Goal: Information Seeking & Learning: Learn about a topic

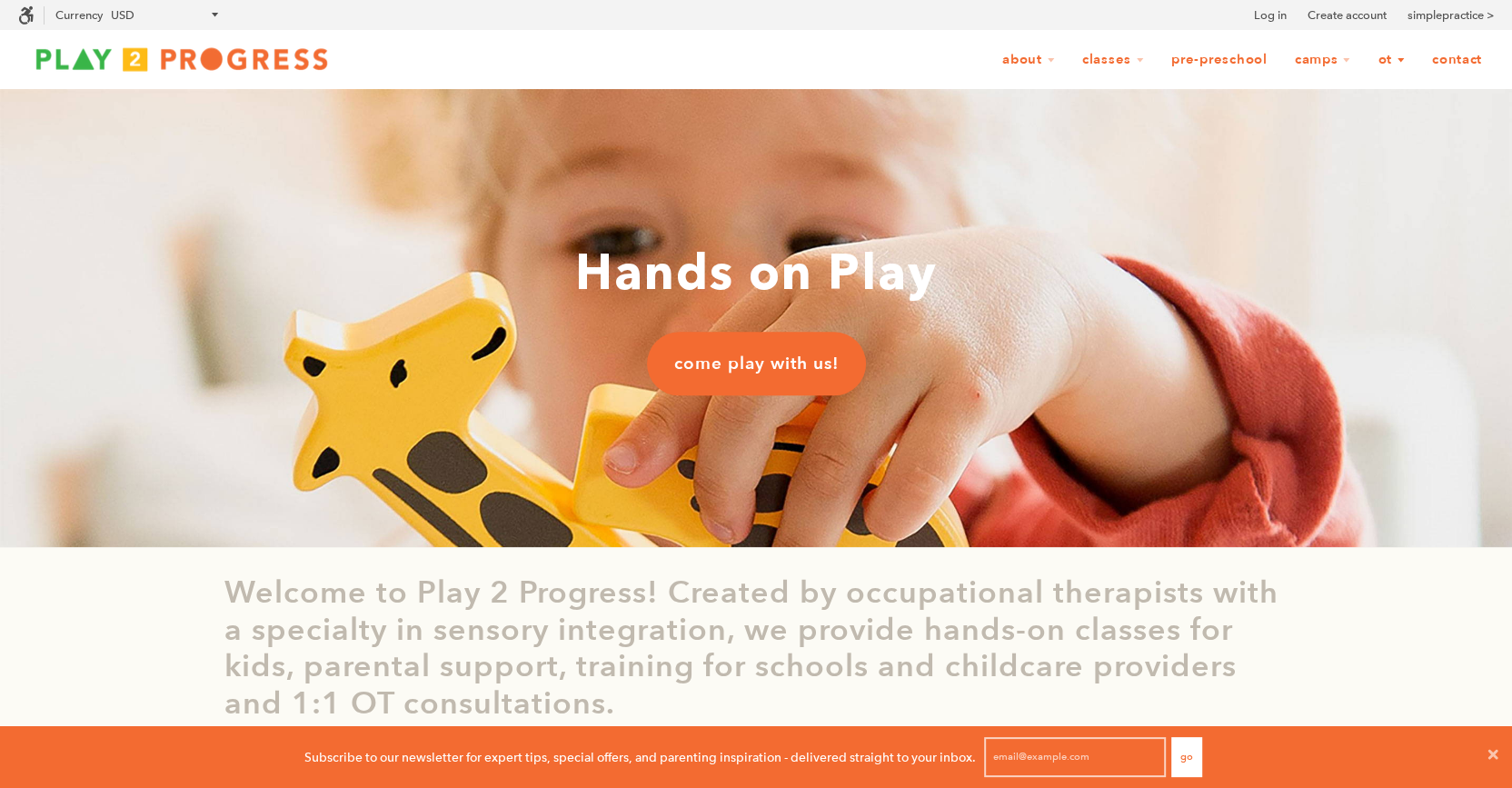
scroll to position [0, 1]
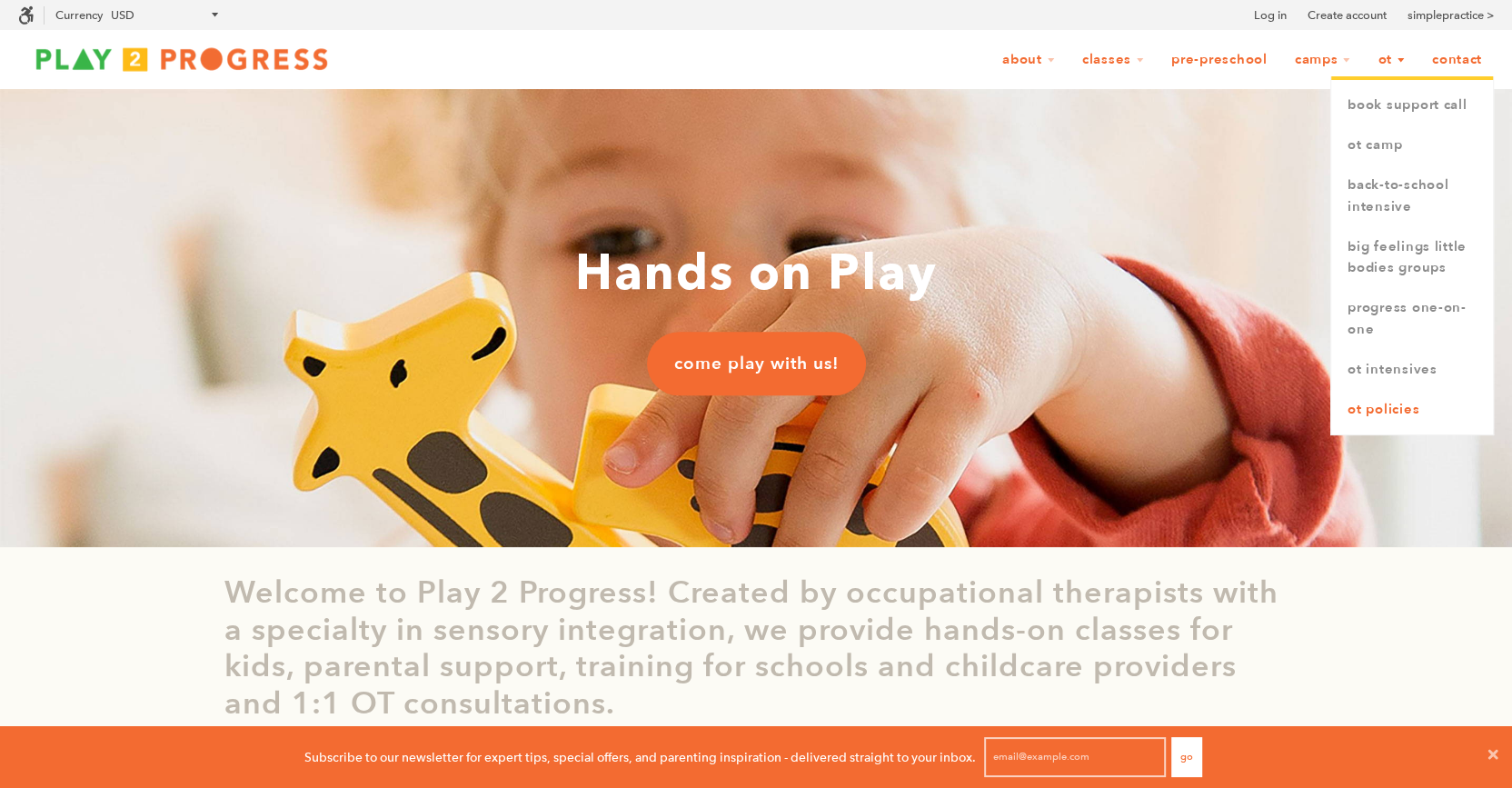
click at [1397, 408] on link "OT Policies" at bounding box center [1412, 411] width 162 height 40
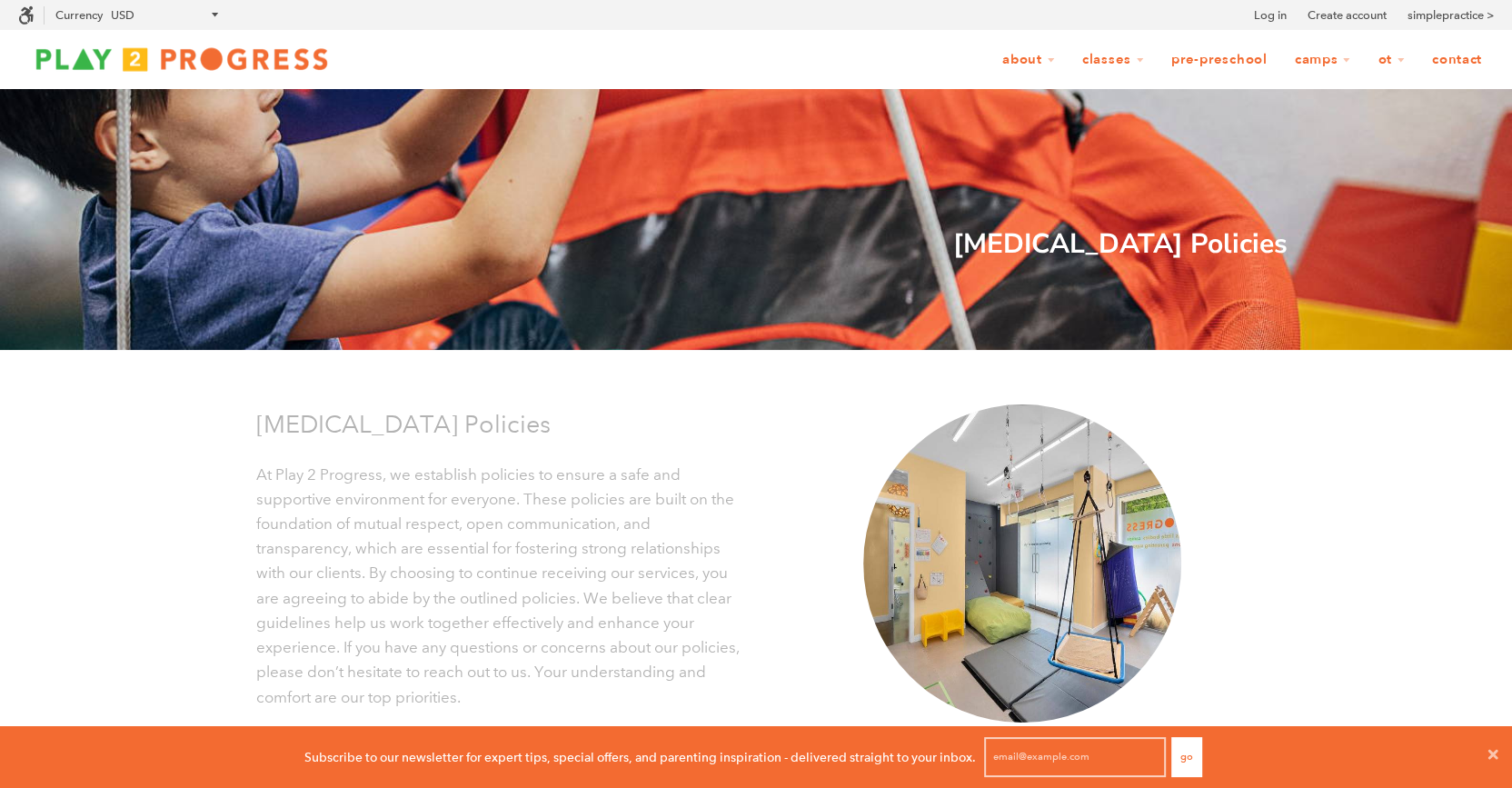
scroll to position [0, 1]
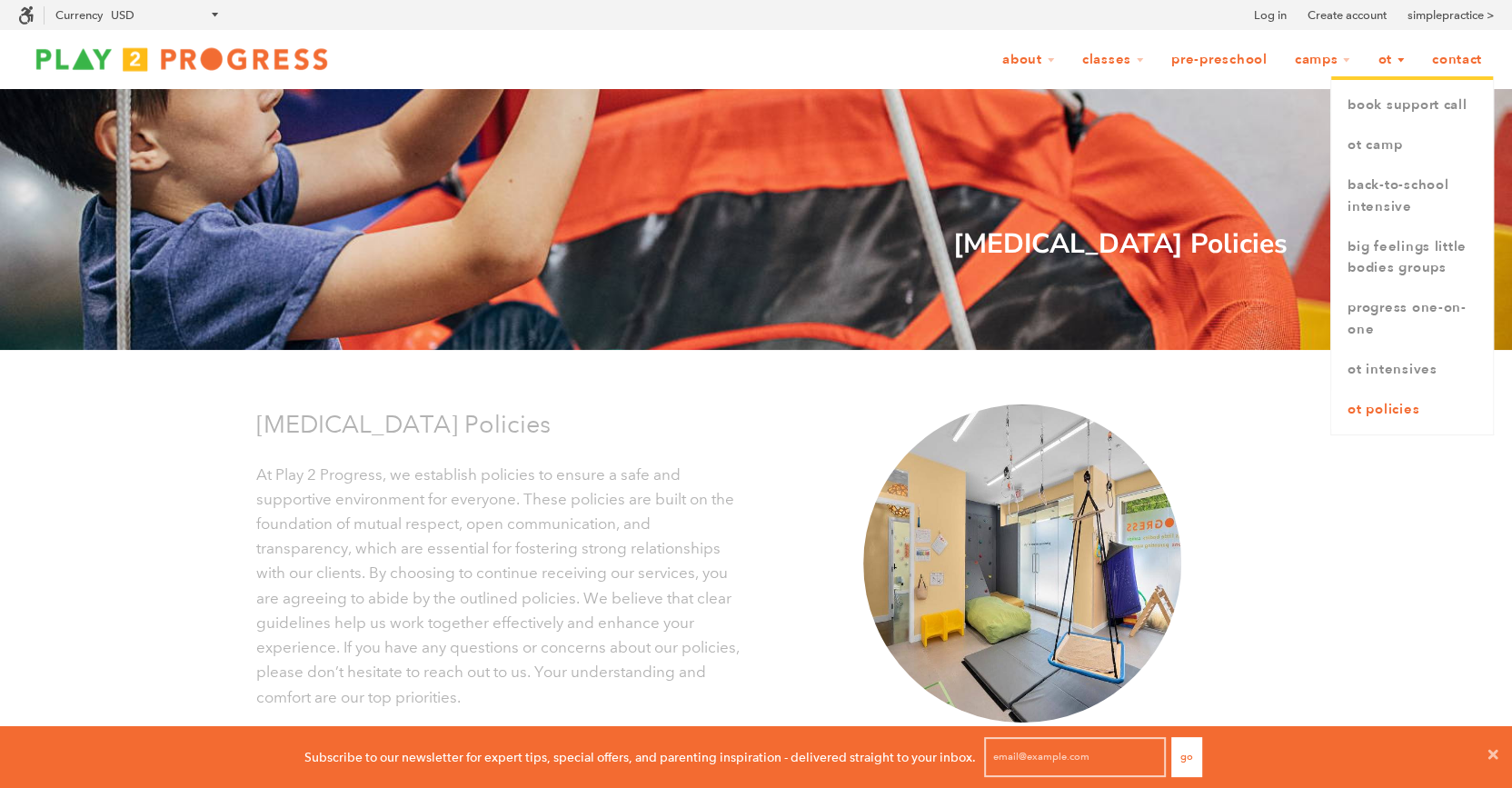
click at [1392, 412] on link "OT Policies" at bounding box center [1412, 411] width 162 height 40
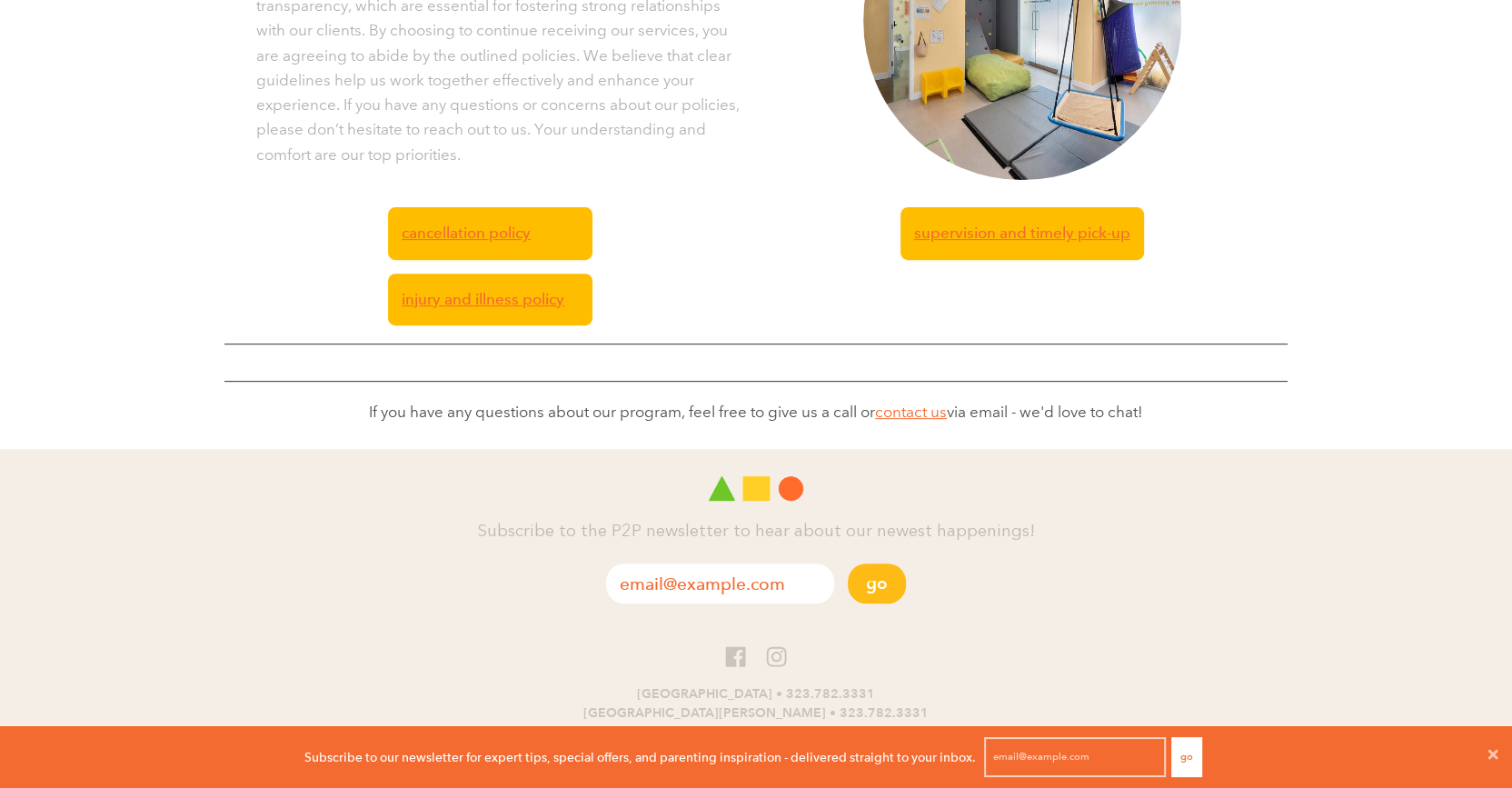
scroll to position [550, 0]
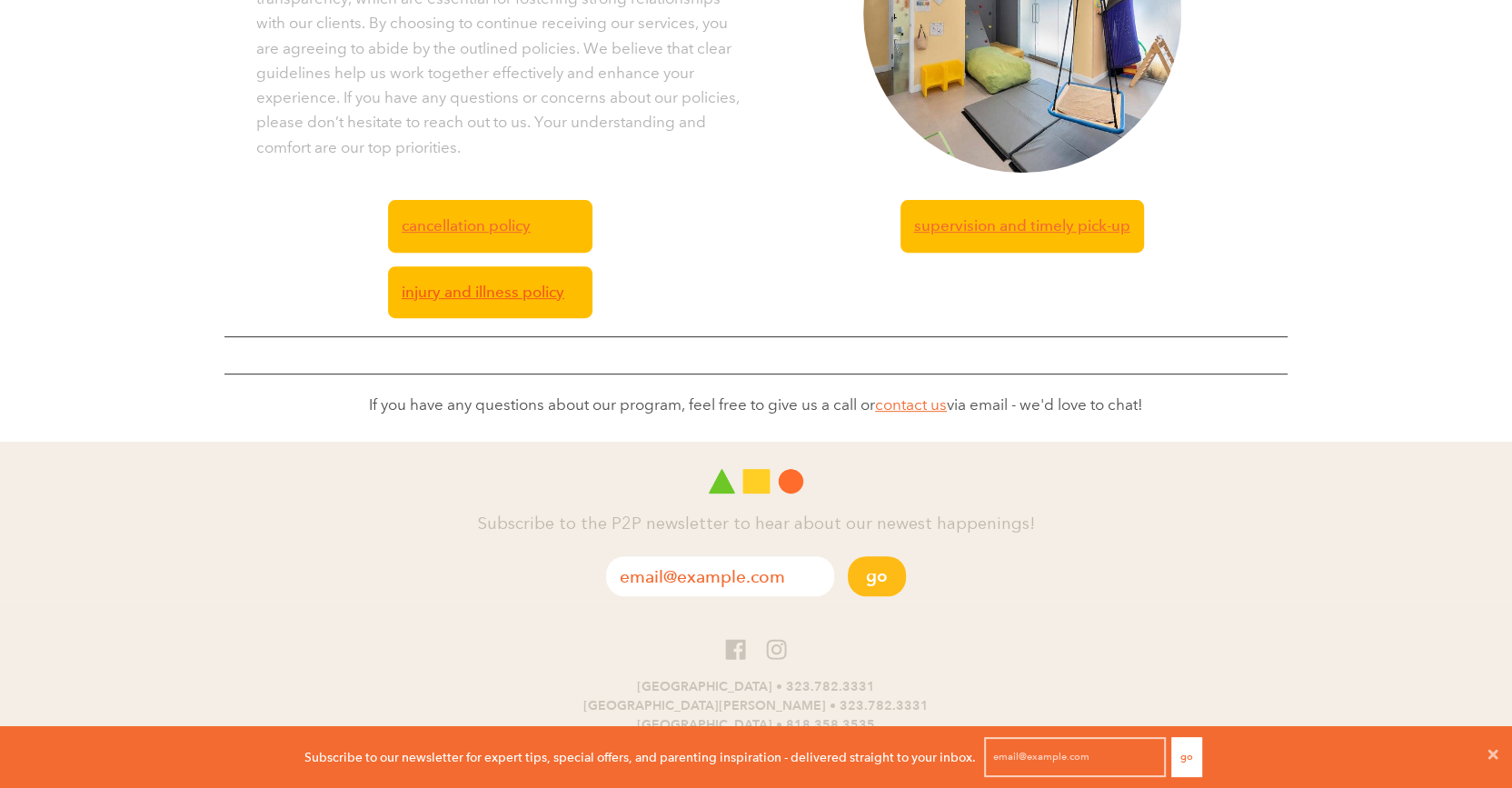
click at [488, 301] on span "injury and illness policy" at bounding box center [482, 292] width 162 height 25
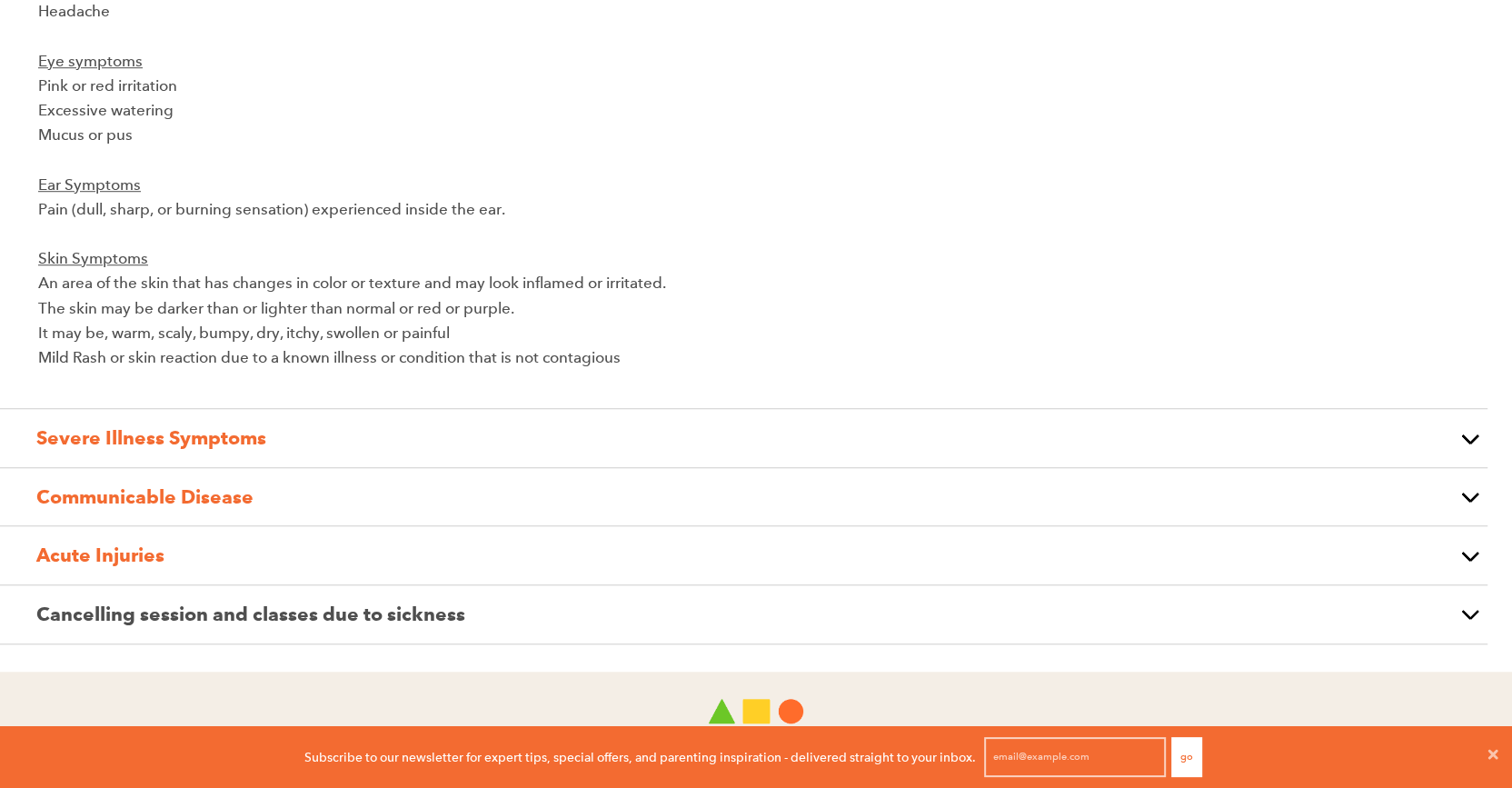
click at [385, 438] on p "Severe Illness Symptoms" at bounding box center [744, 438] width 1415 height 31
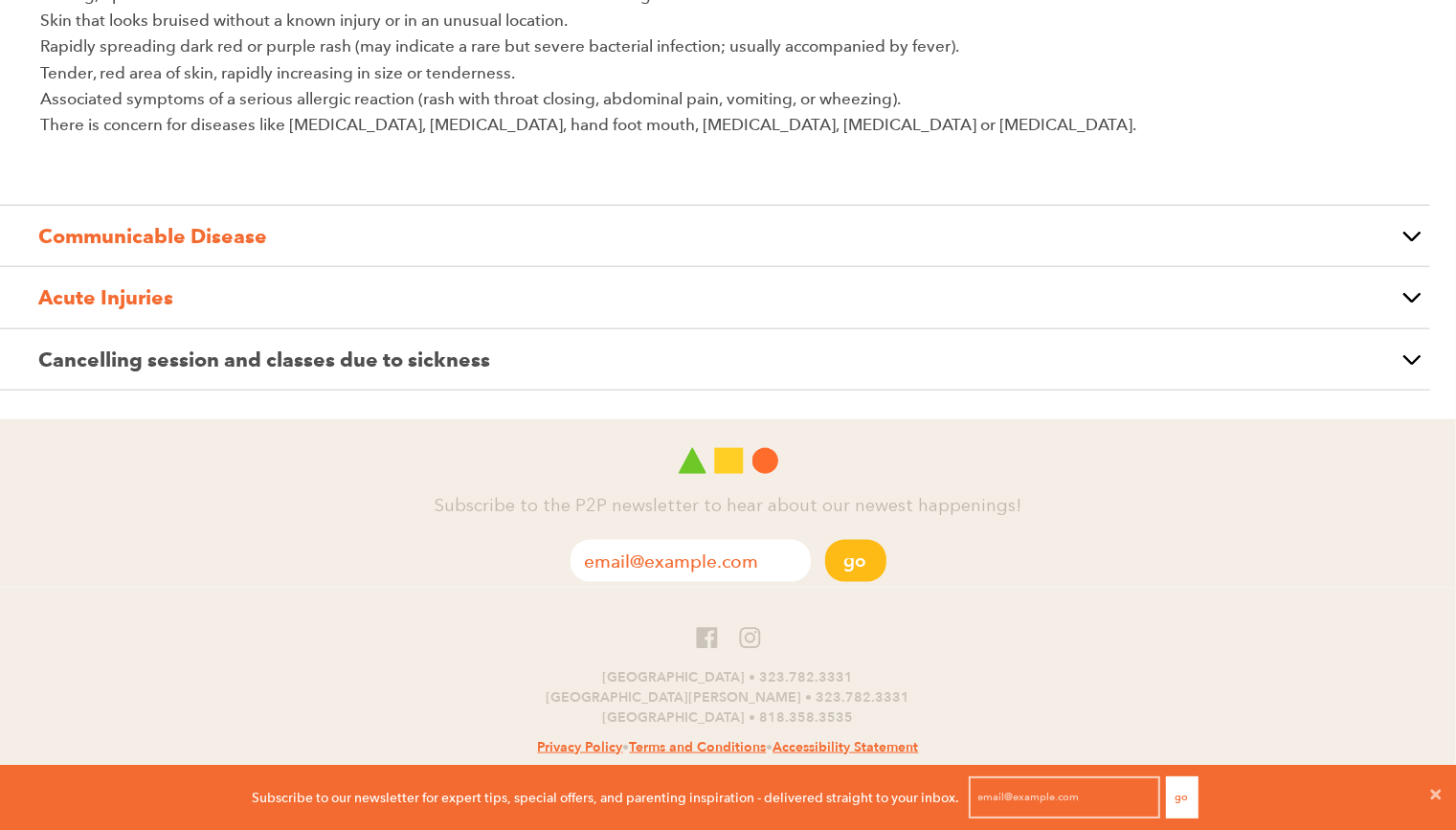
scroll to position [1717, 0]
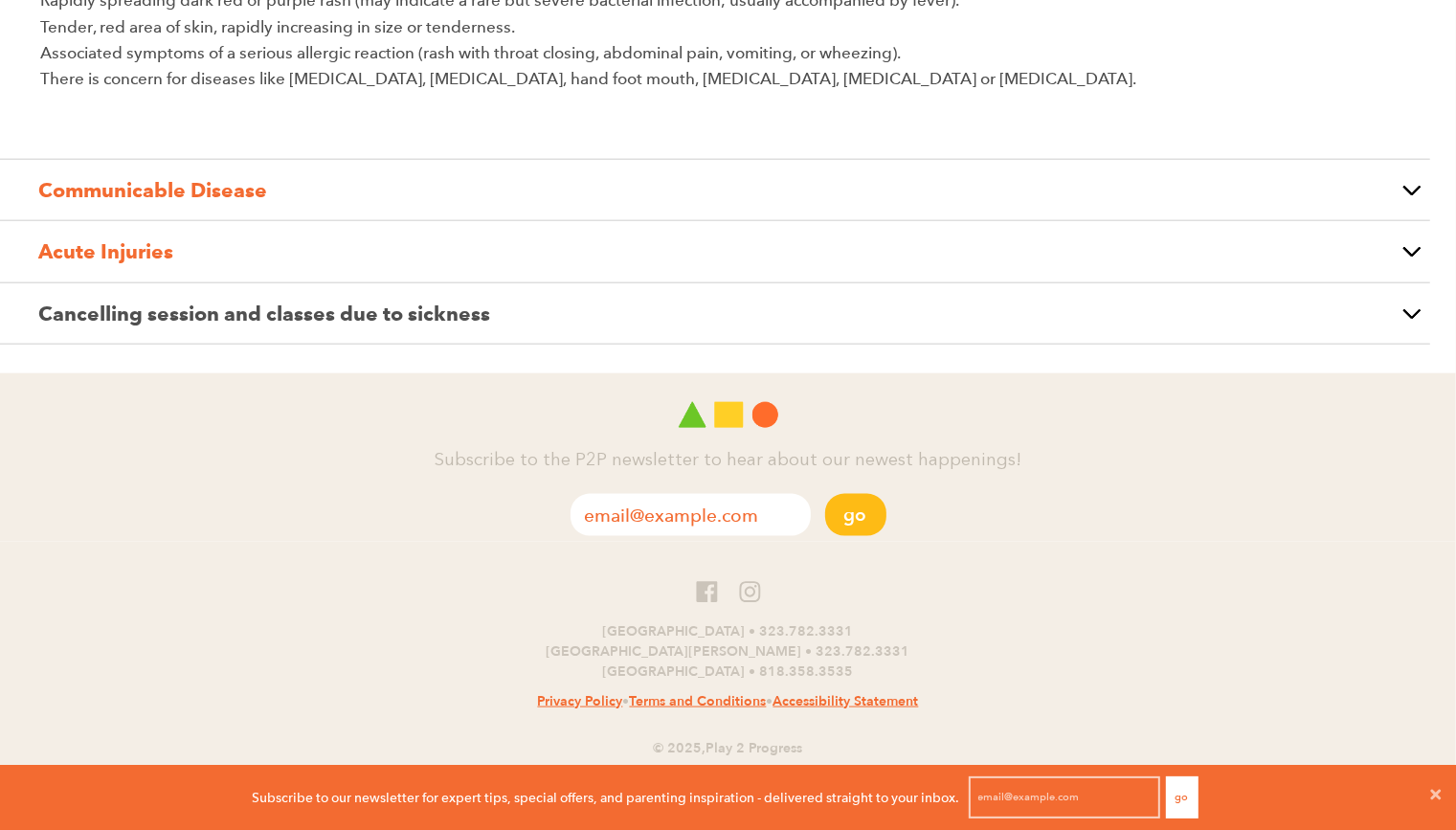
click at [114, 191] on strong "Communicable Disease" at bounding box center [153, 190] width 229 height 24
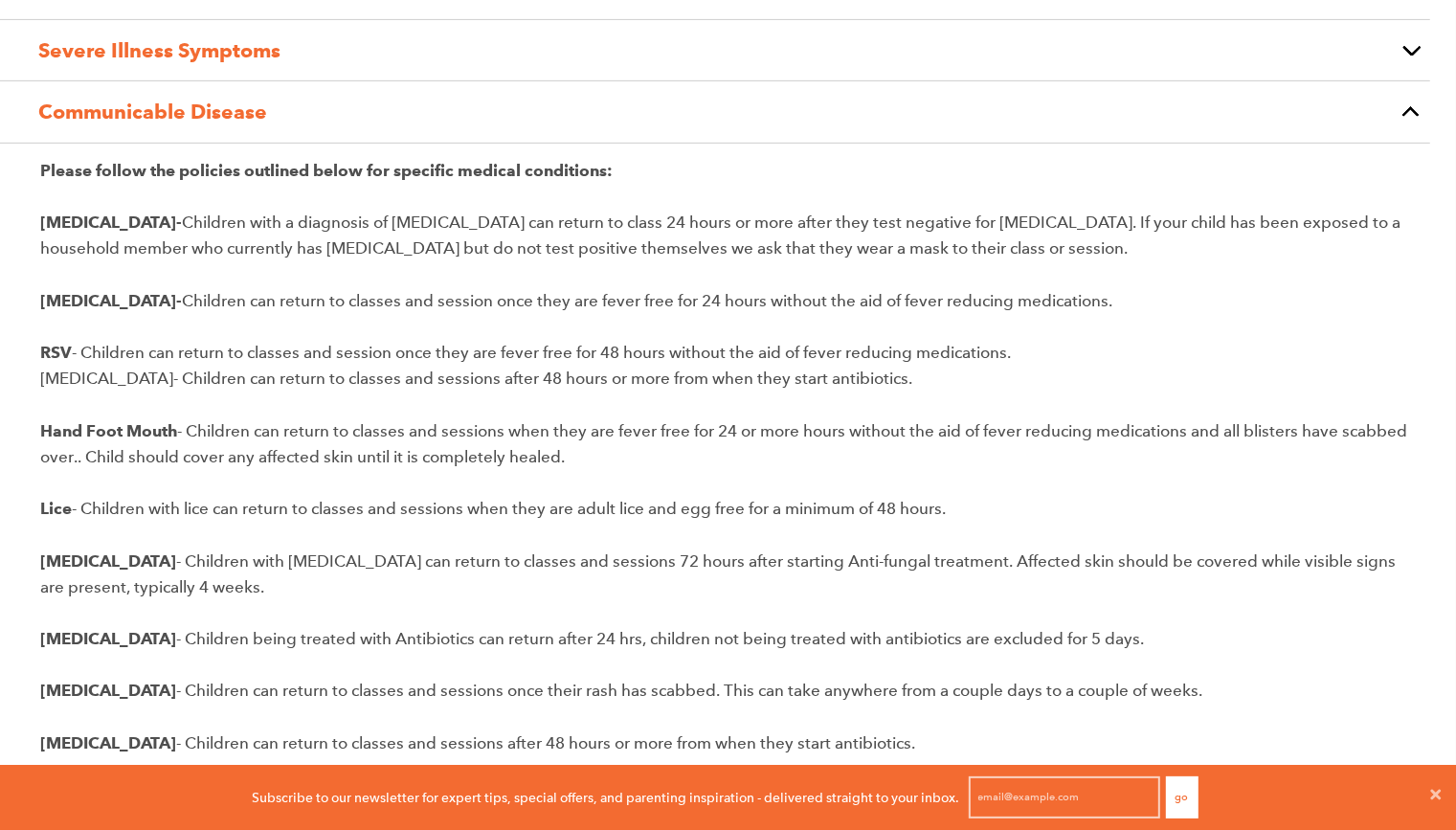
scroll to position [592, 0]
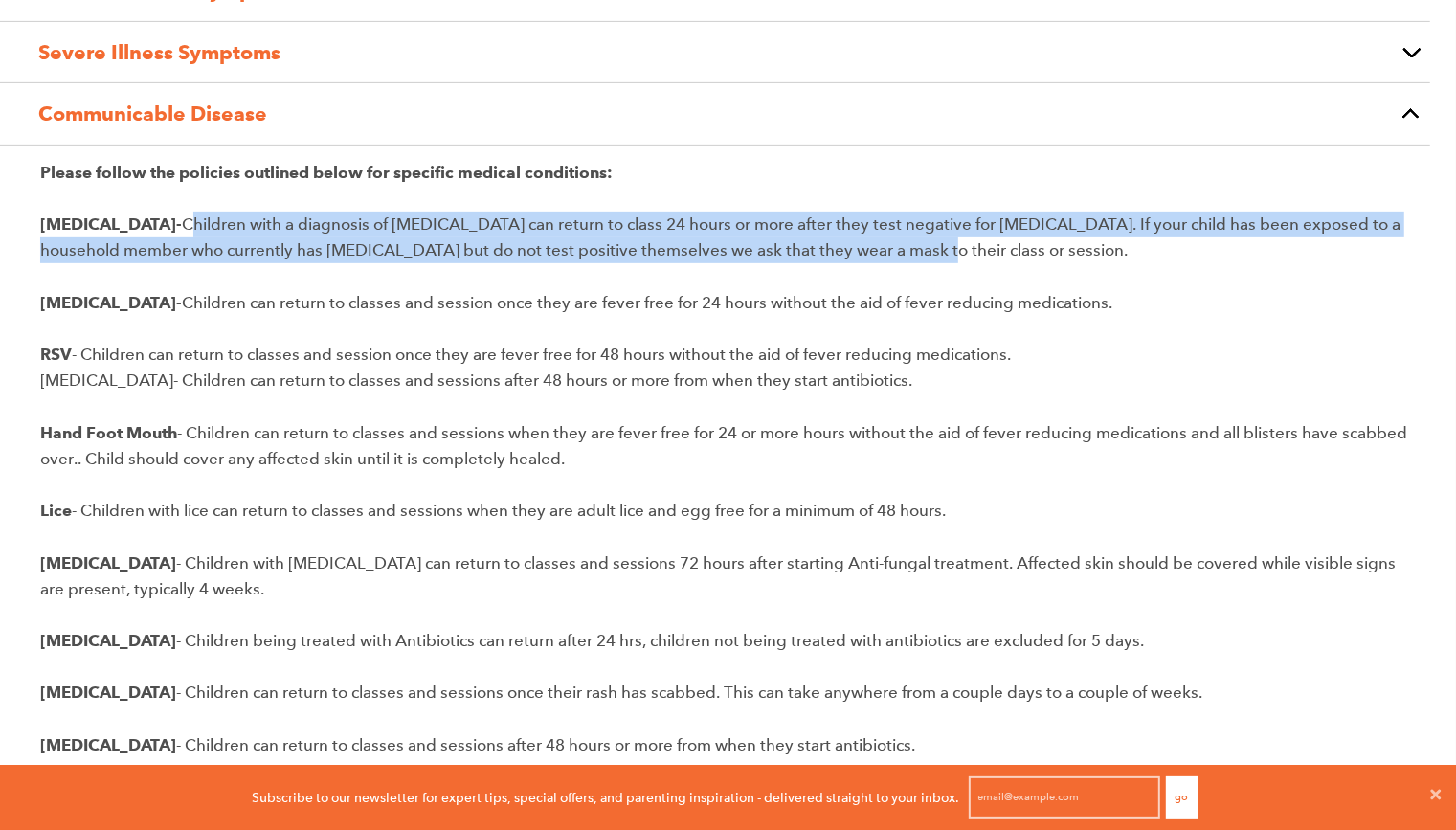
drag, startPoint x: 790, startPoint y: 248, endPoint x: 100, endPoint y: 234, distance: 690.1
click at [100, 234] on p "Covid- Children with a diagnosis of Covid can return to class 24 hours or more …" at bounding box center [728, 237] width 1376 height 51
copy p "Children with a diagnosis of Covid can return to class 24 hours or more after t…"
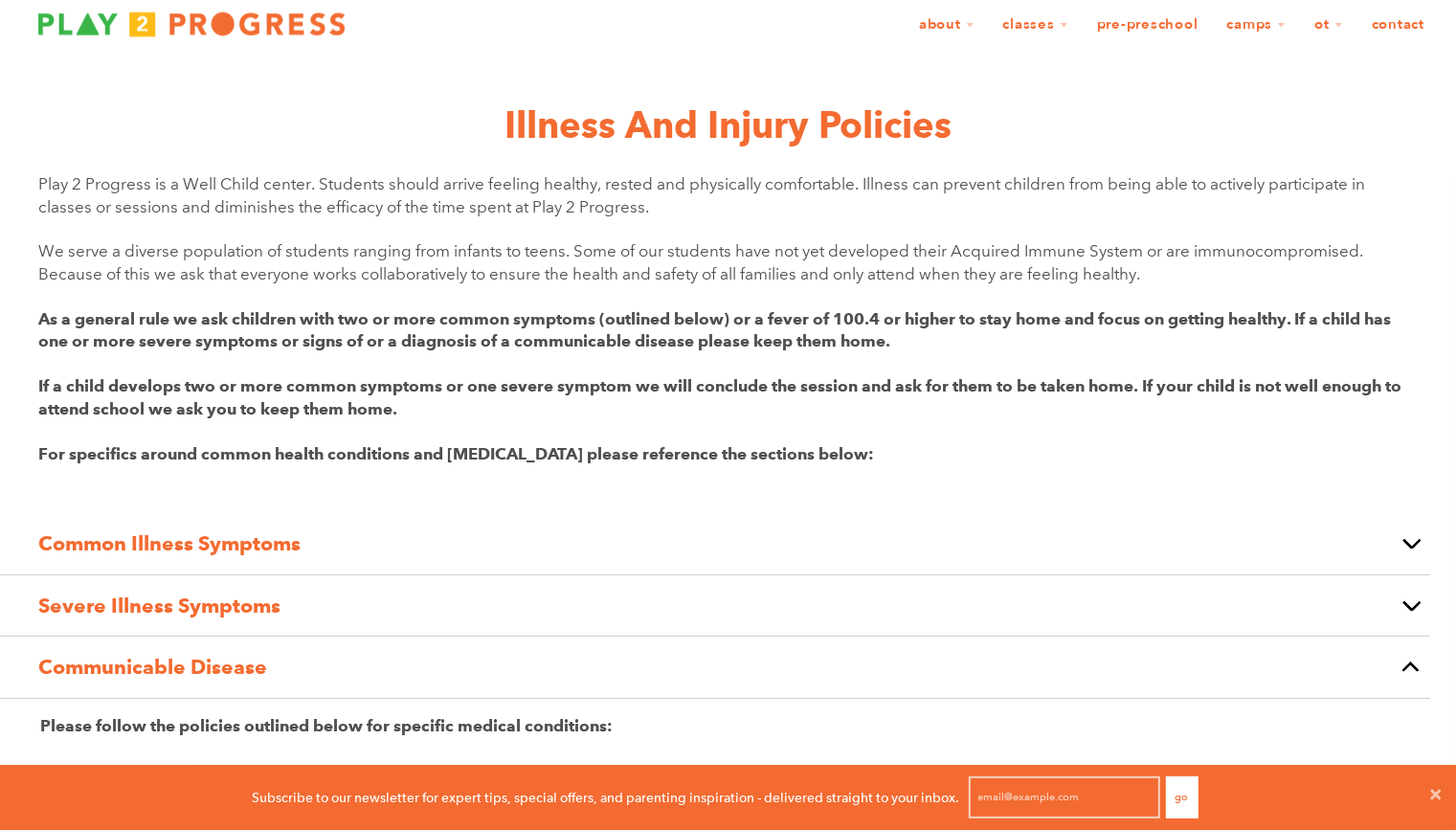
scroll to position [35, 0]
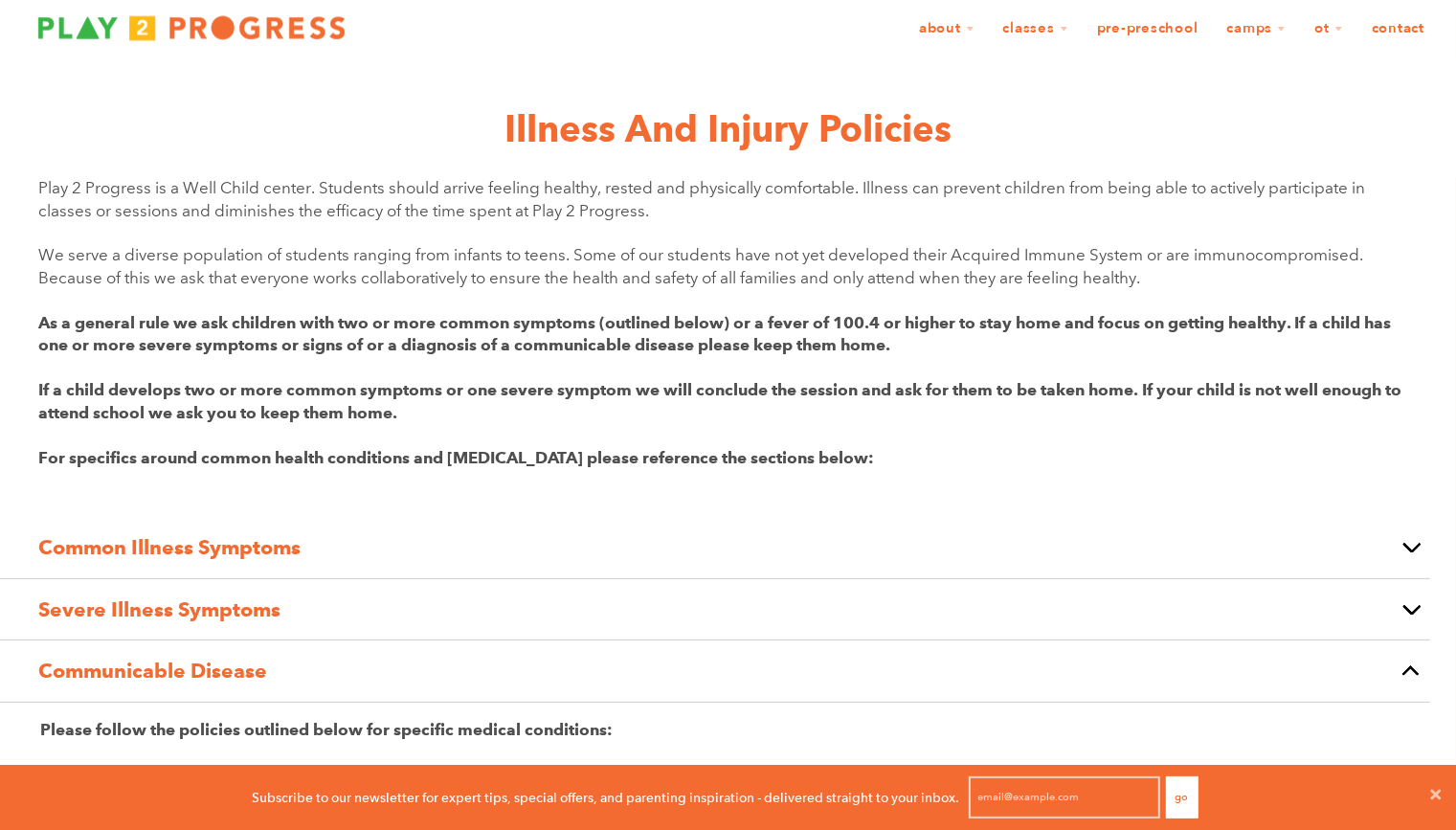
drag, startPoint x: 45, startPoint y: 255, endPoint x: 1171, endPoint y: 279, distance: 1126.3
click at [1171, 279] on p "We serve a diverse population of students ranging from infants to teens. Some o…" at bounding box center [728, 266] width 1380 height 45
copy p "We serve a diverse population of students ranging from infants to teens. Some o…"
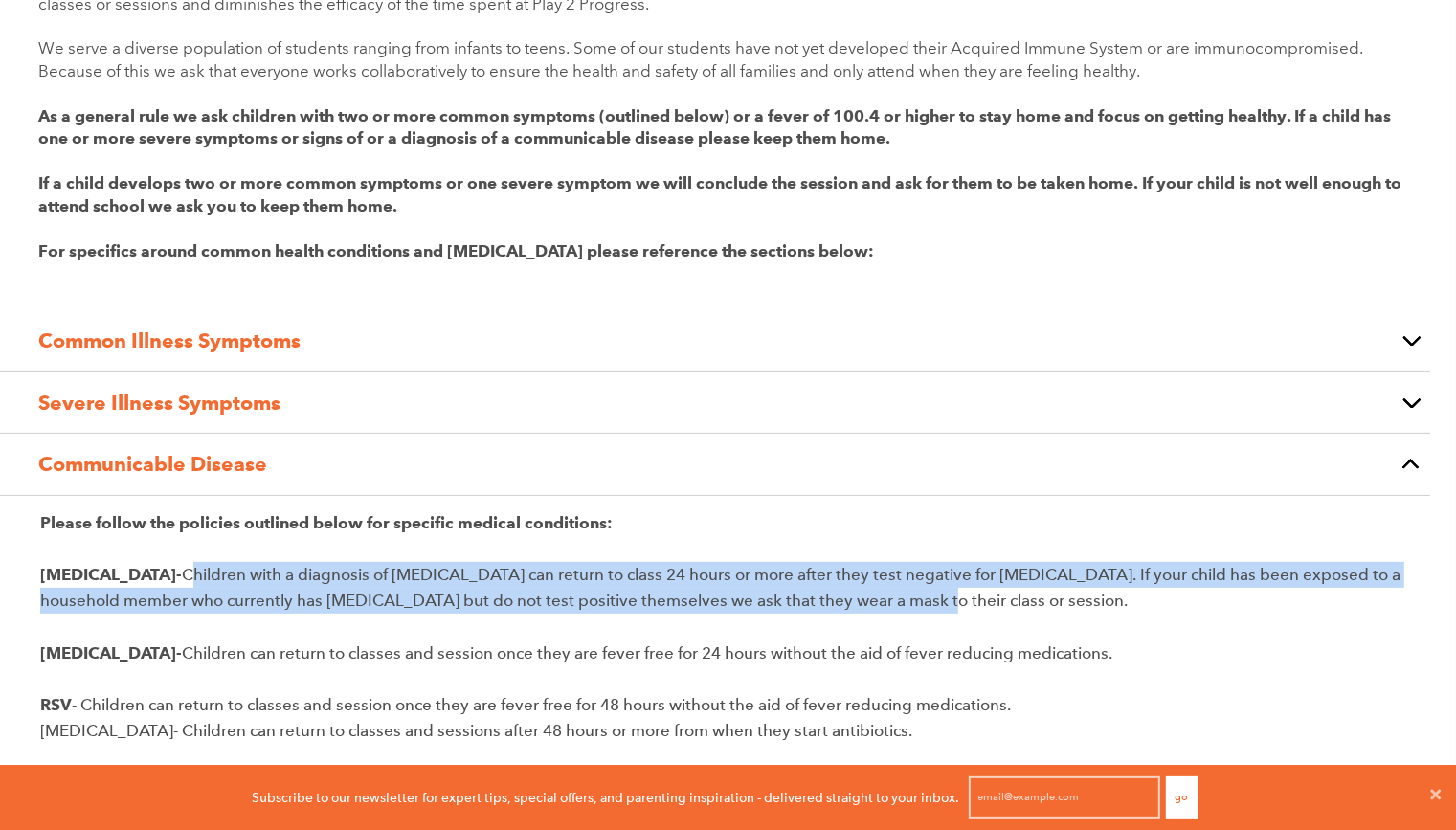
scroll to position [252, 0]
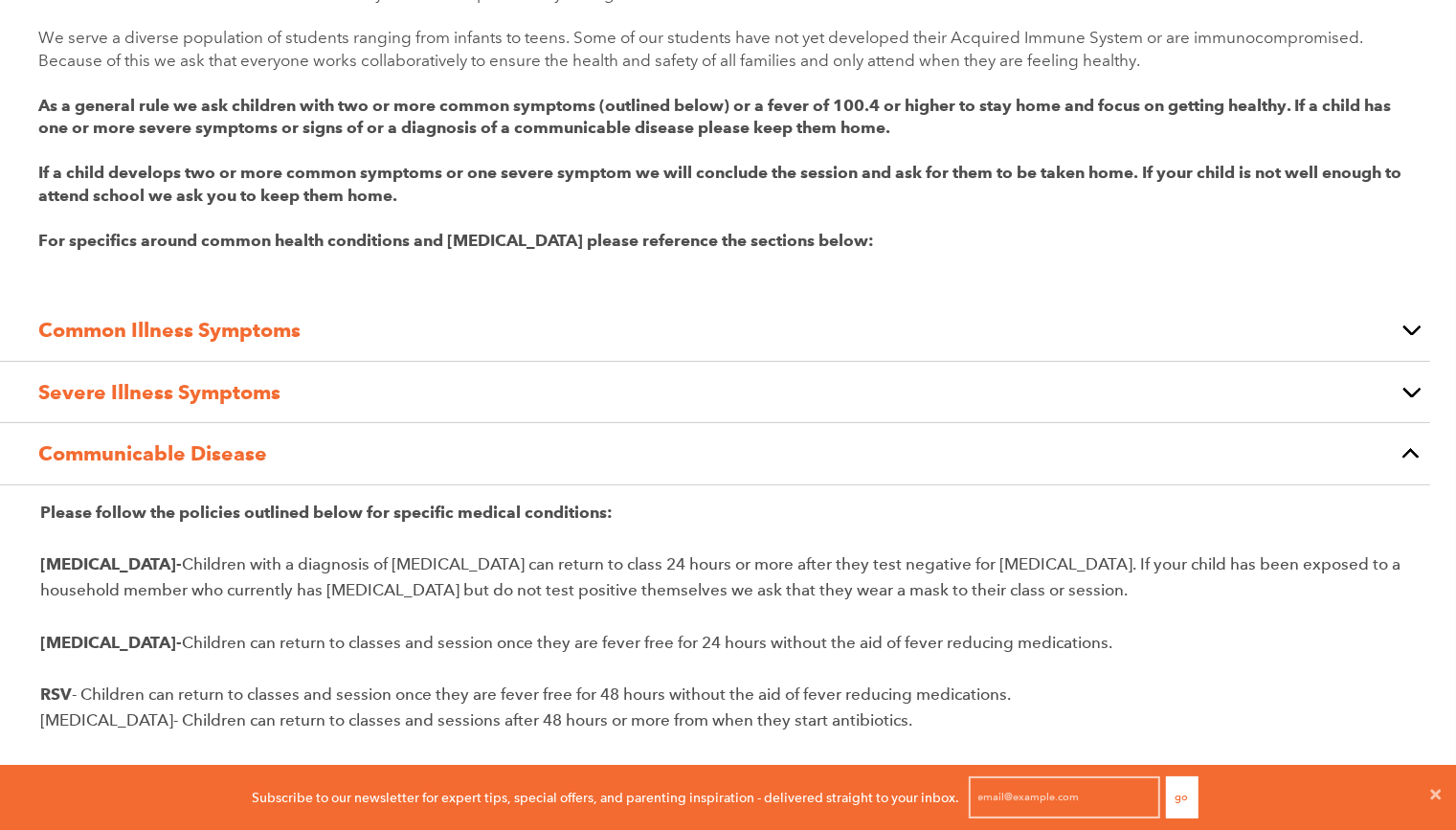
click at [490, 334] on p "Common Illness Symptoms" at bounding box center [716, 331] width 1354 height 33
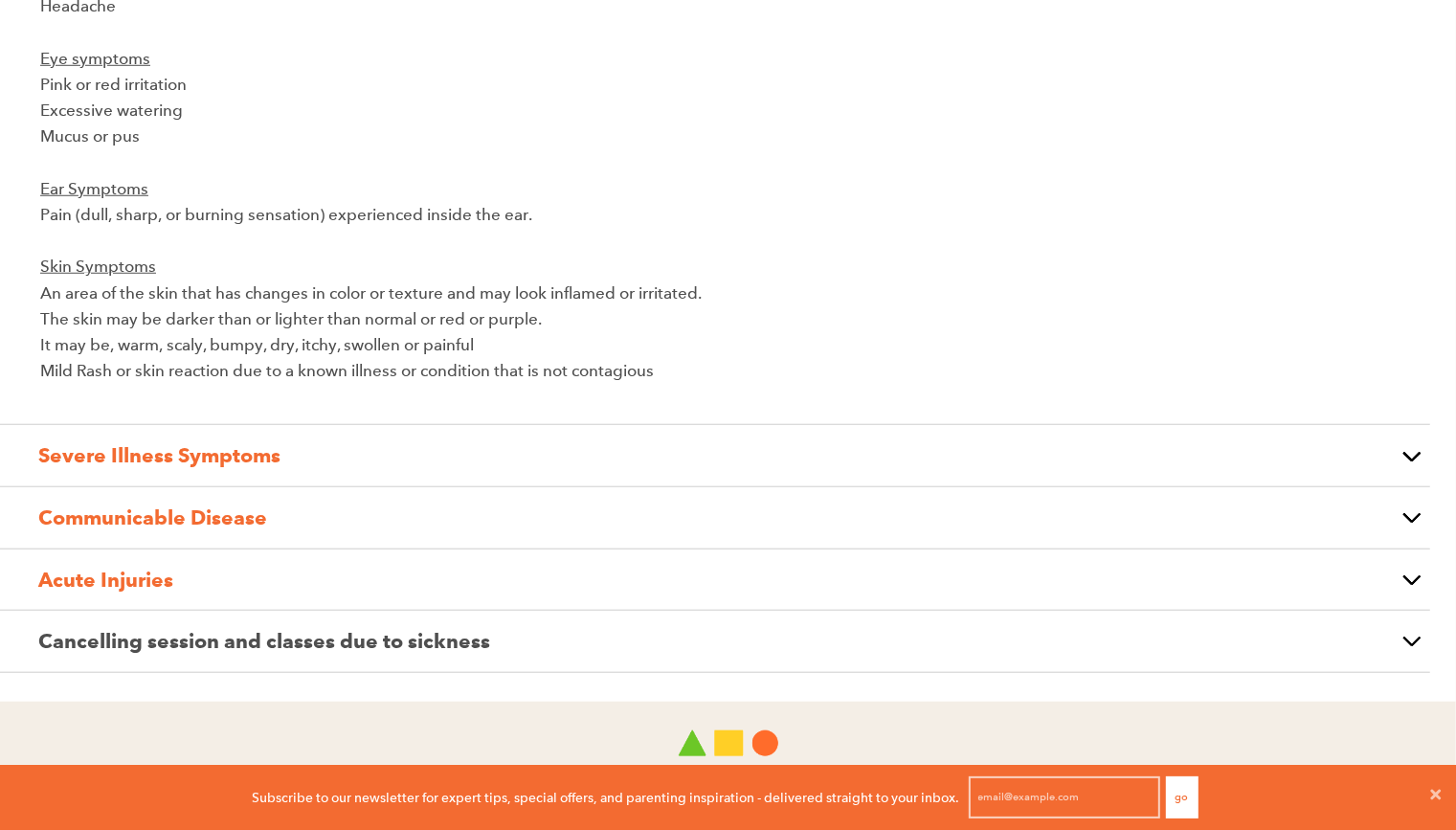
click at [418, 456] on p "Severe Illness Symptoms" at bounding box center [716, 456] width 1354 height 33
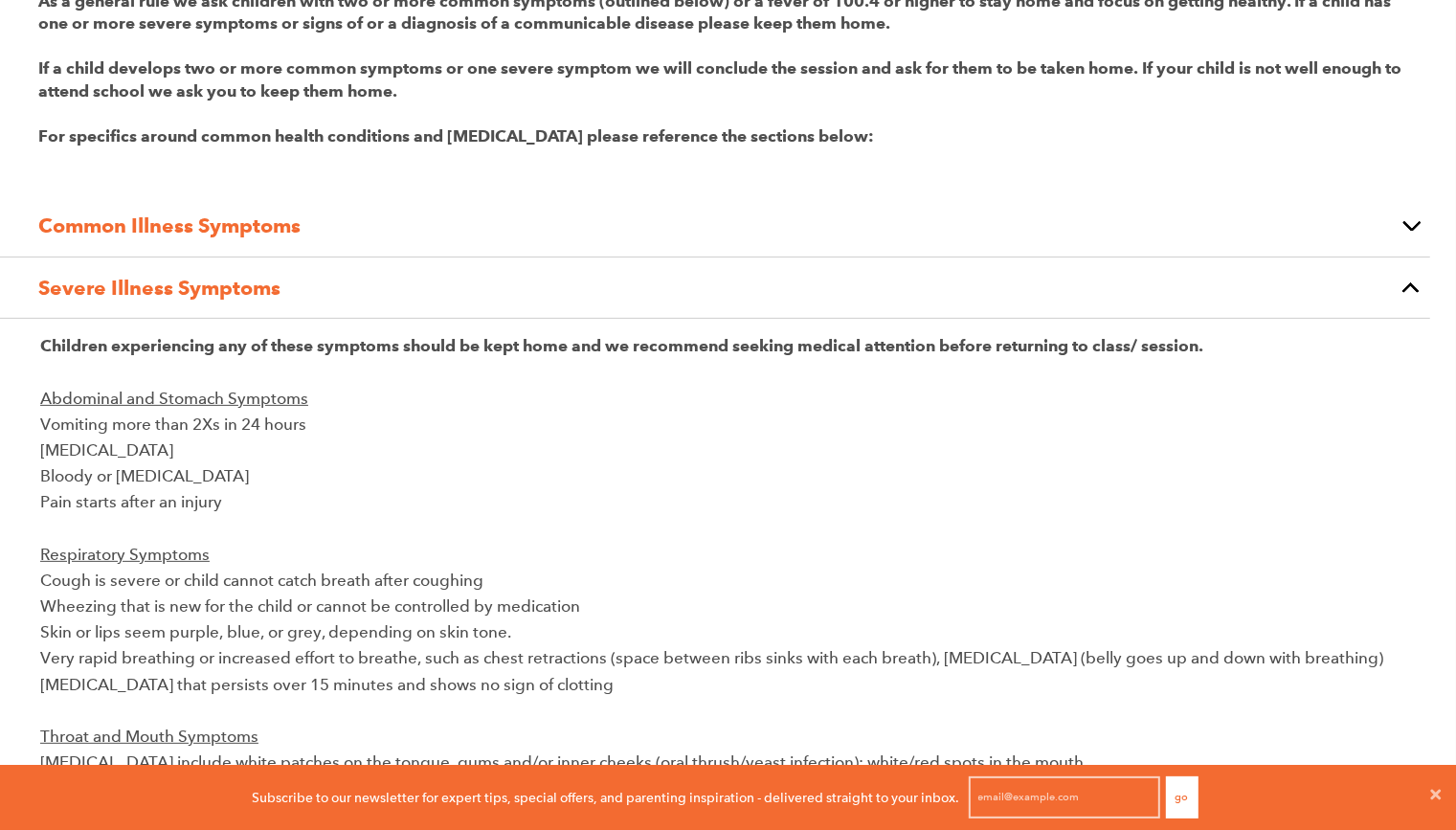
scroll to position [357, 0]
